Goal: Book appointment/travel/reservation

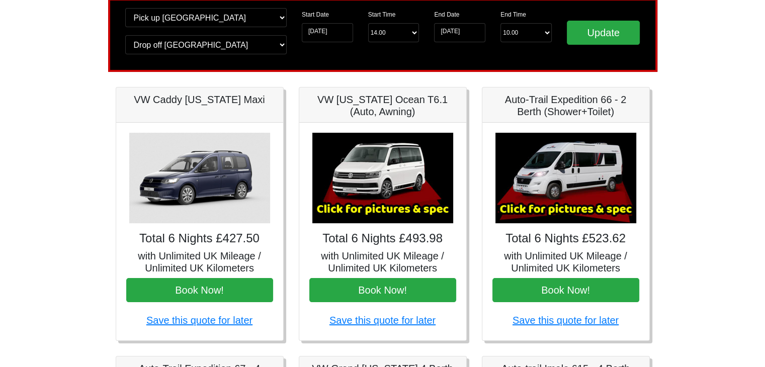
scroll to position [81, 0]
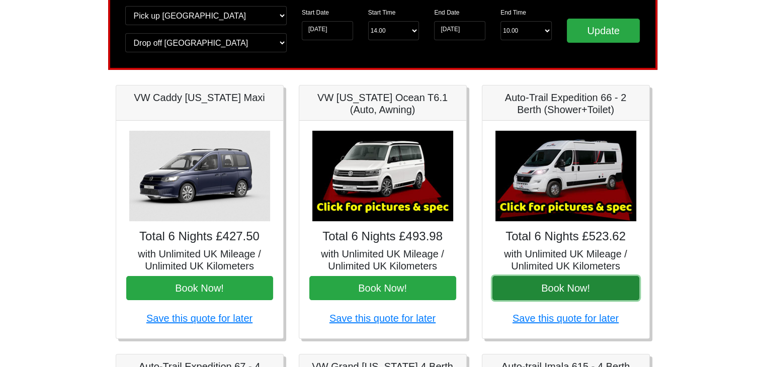
click at [584, 281] on button "Book Now!" at bounding box center [566, 288] width 147 height 24
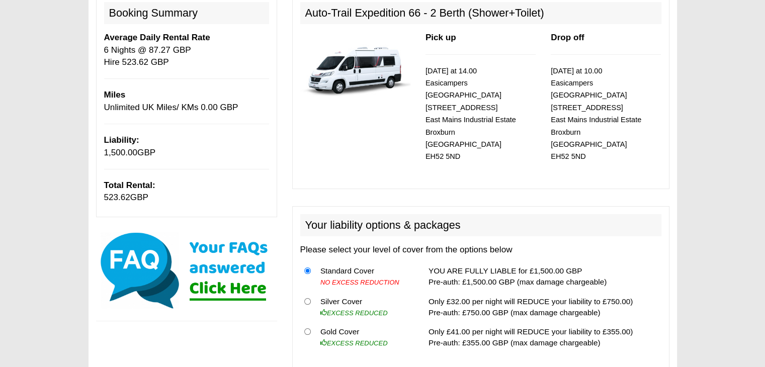
scroll to position [242, 0]
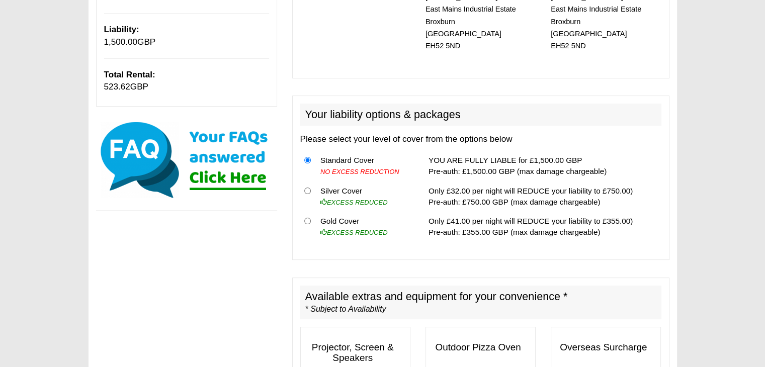
click at [333, 212] on td "Gold Cover EXCESS REDUCED" at bounding box center [364, 227] width 97 height 30
click at [308, 218] on input "radio" at bounding box center [307, 221] width 7 height 7
radio input "true"
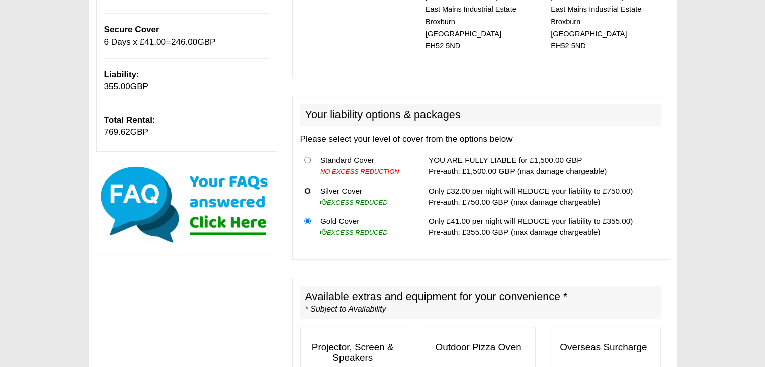
click at [304, 188] on input "radio" at bounding box center [307, 191] width 7 height 7
radio input "true"
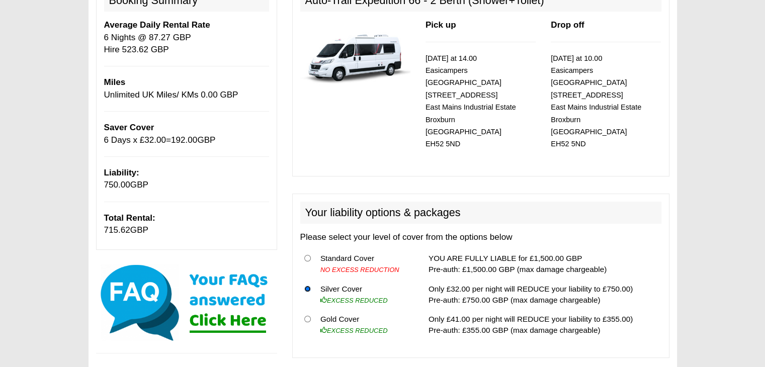
scroll to position [148, 0]
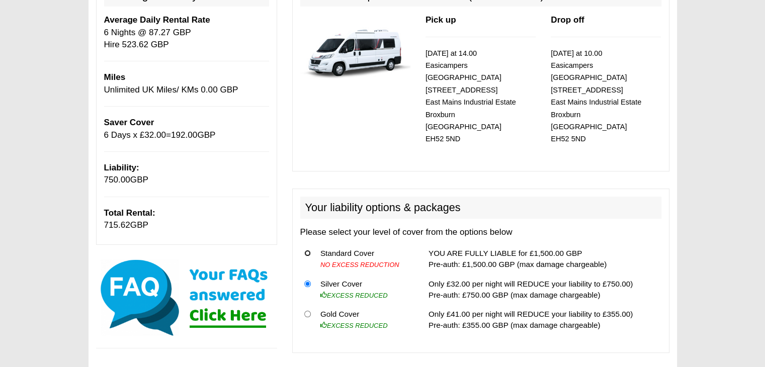
click at [309, 250] on input "radio" at bounding box center [307, 253] width 7 height 7
radio input "true"
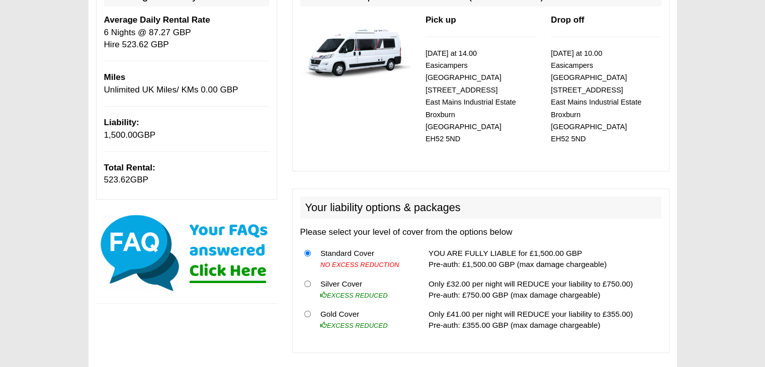
click at [304, 305] on th at bounding box center [308, 320] width 16 height 30
click at [307, 311] on input "radio" at bounding box center [307, 314] width 7 height 7
radio input "true"
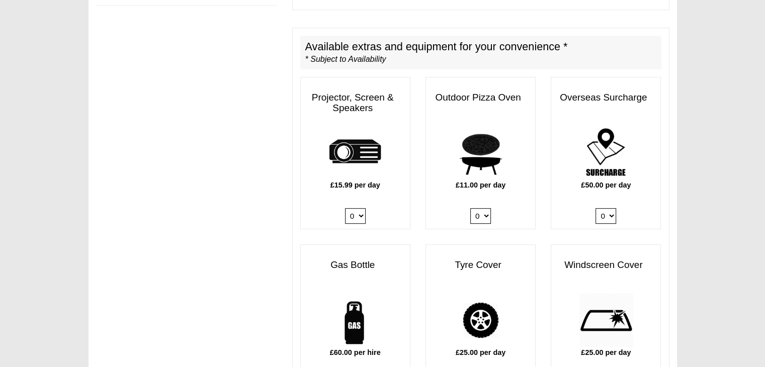
scroll to position [497, 0]
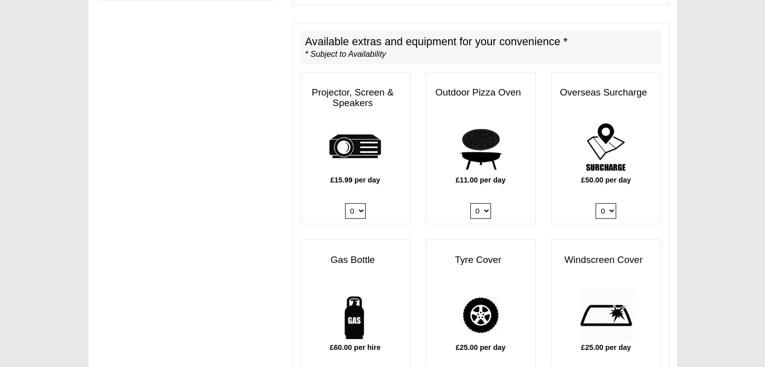
radio input "true"
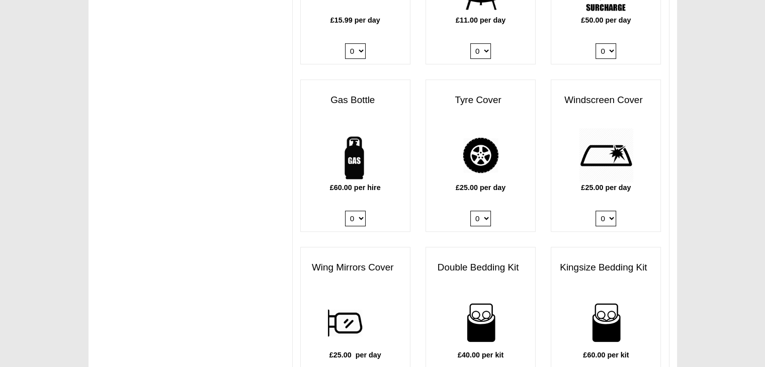
scroll to position [649, 0]
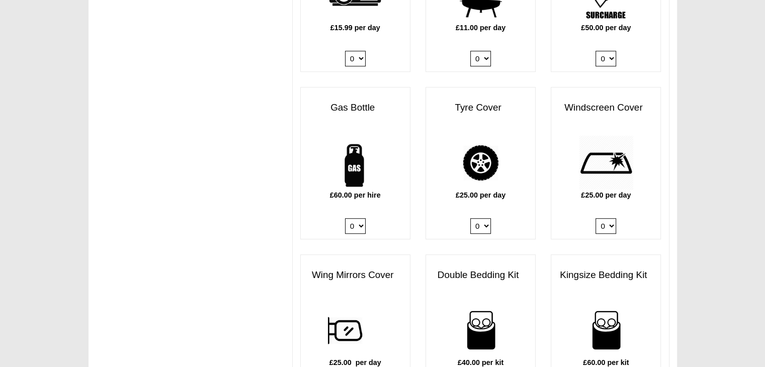
click at [604, 218] on select "0 1" at bounding box center [606, 226] width 21 height 16
select select "Windscreen Cover @ 25.00 GBP per day."
click at [596, 218] on select "0 1" at bounding box center [606, 226] width 21 height 16
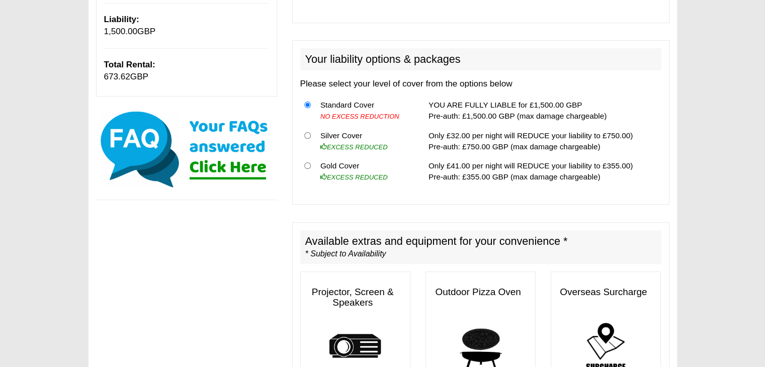
scroll to position [255, 0]
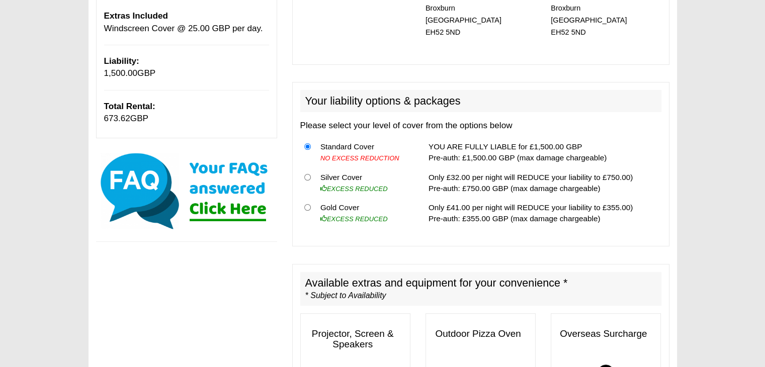
drag, startPoint x: 758, startPoint y: 80, endPoint x: 764, endPoint y: 71, distance: 10.6
click at [341, 199] on td "Gold Cover EXCESS REDUCED" at bounding box center [364, 213] width 97 height 30
click at [309, 204] on input "radio" at bounding box center [307, 207] width 7 height 7
radio input "true"
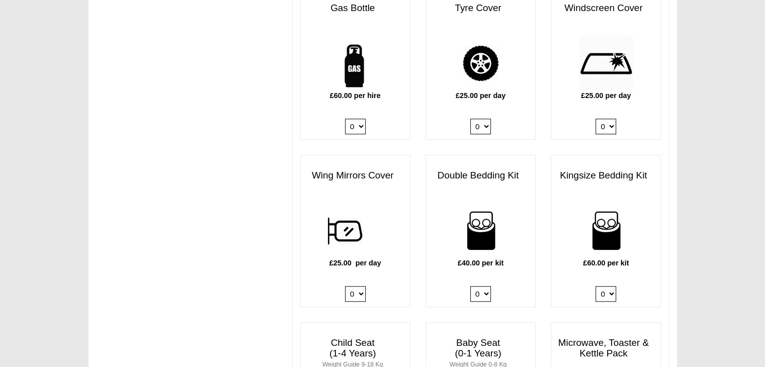
scroll to position [769, 0]
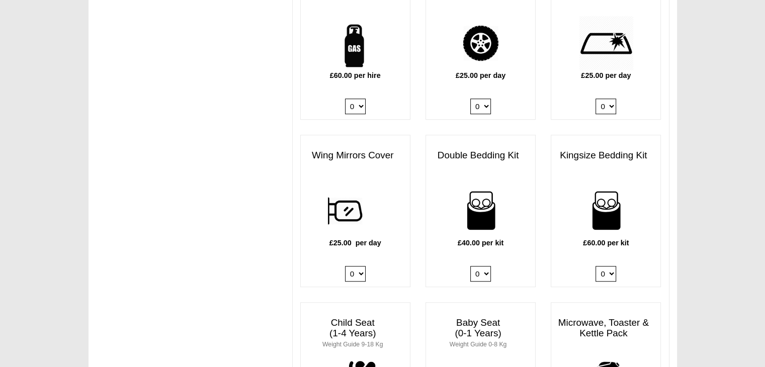
click at [611, 266] on select "0 1 2 3 4" at bounding box center [606, 274] width 21 height 16
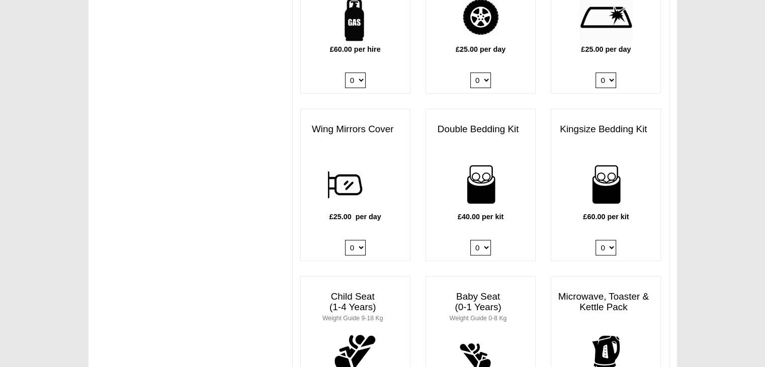
scroll to position [0, 0]
